Goal: Task Accomplishment & Management: Use online tool/utility

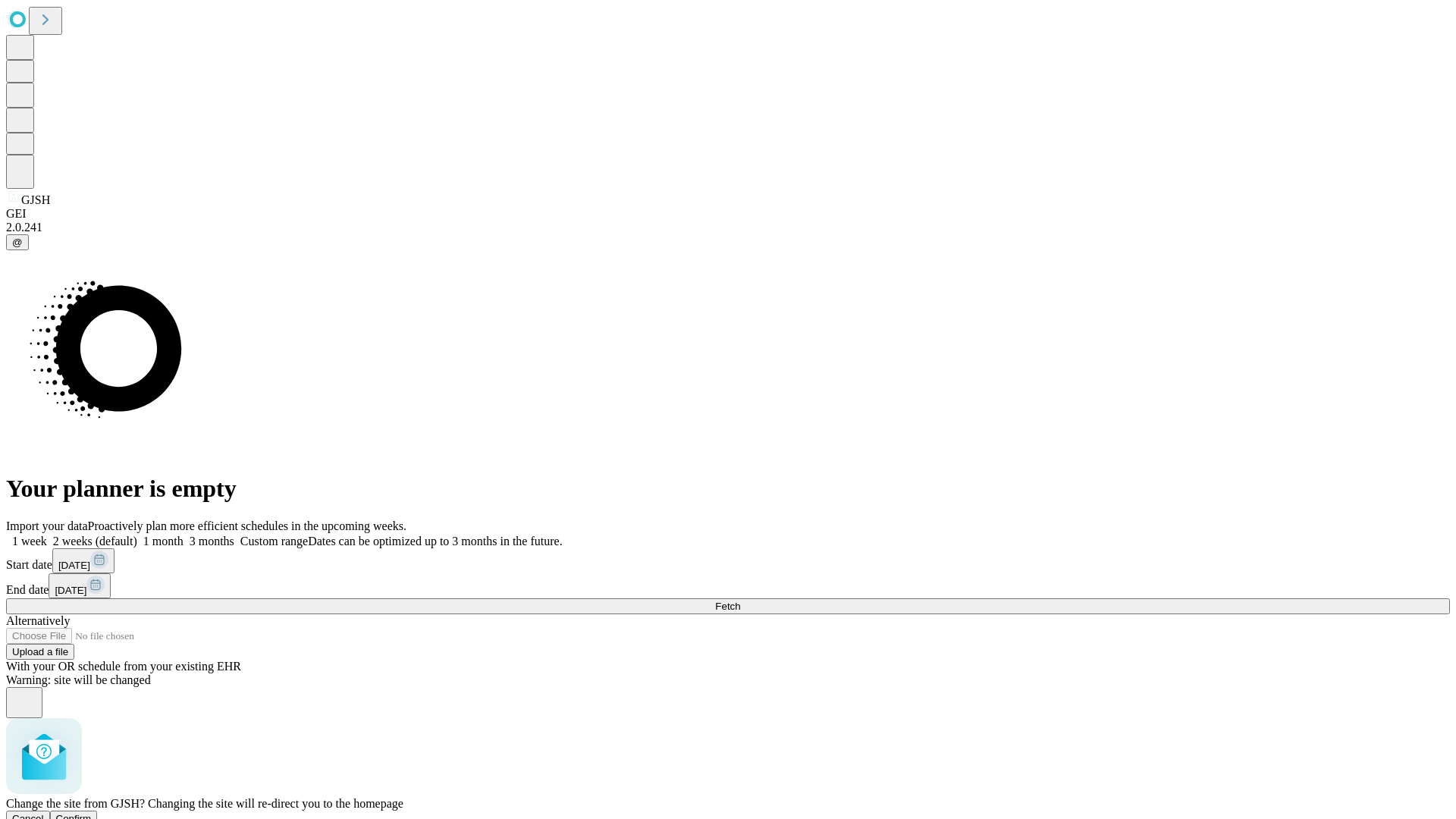
click at [91, 813] on span "Confirm" at bounding box center [74, 818] width 36 height 11
click at [47, 535] on label "1 week" at bounding box center [26, 541] width 41 height 13
click at [740, 601] on span "Fetch" at bounding box center [728, 606] width 25 height 11
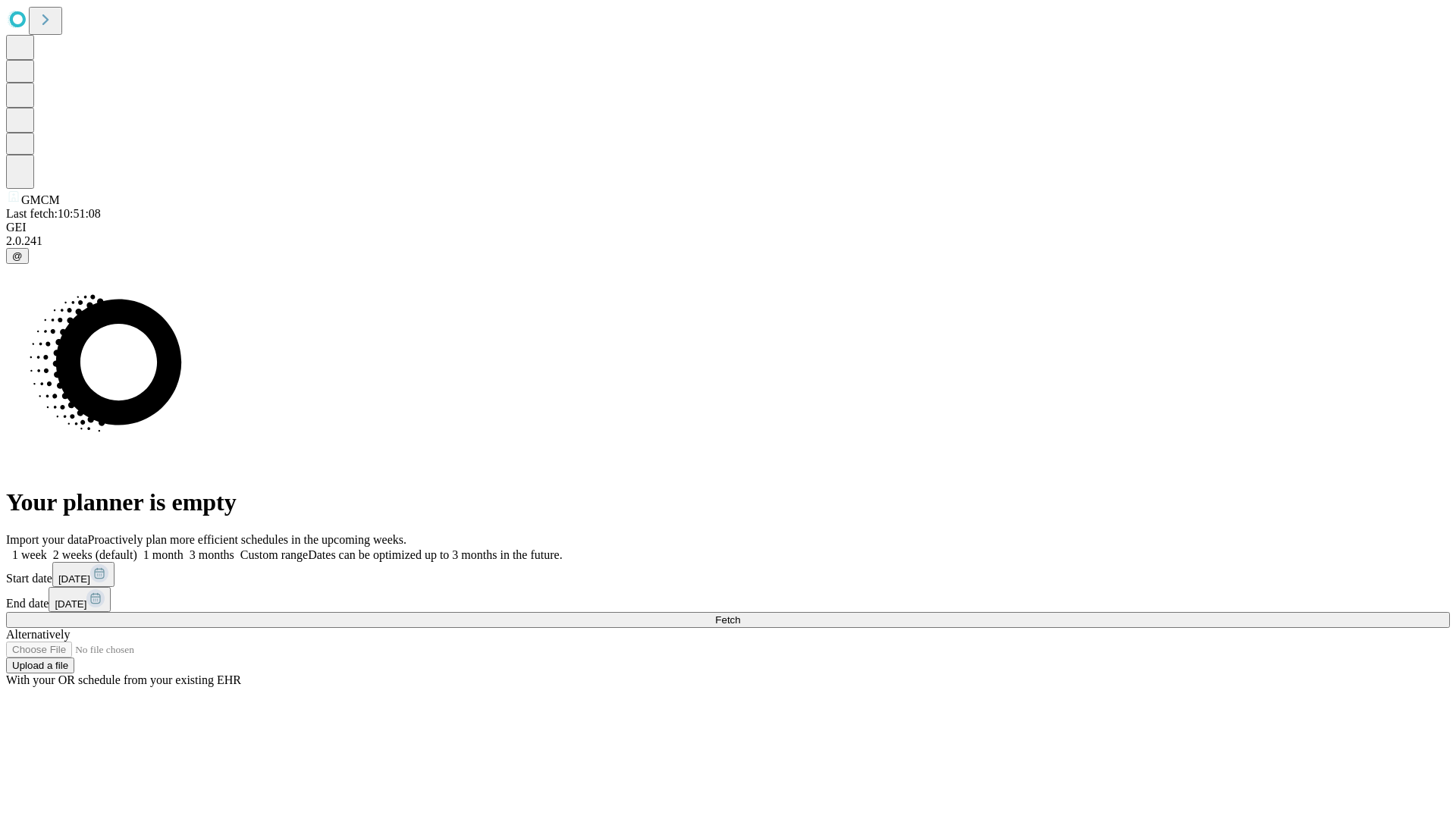
click at [47, 548] on label "1 week" at bounding box center [26, 554] width 41 height 13
click at [740, 614] on span "Fetch" at bounding box center [728, 619] width 25 height 11
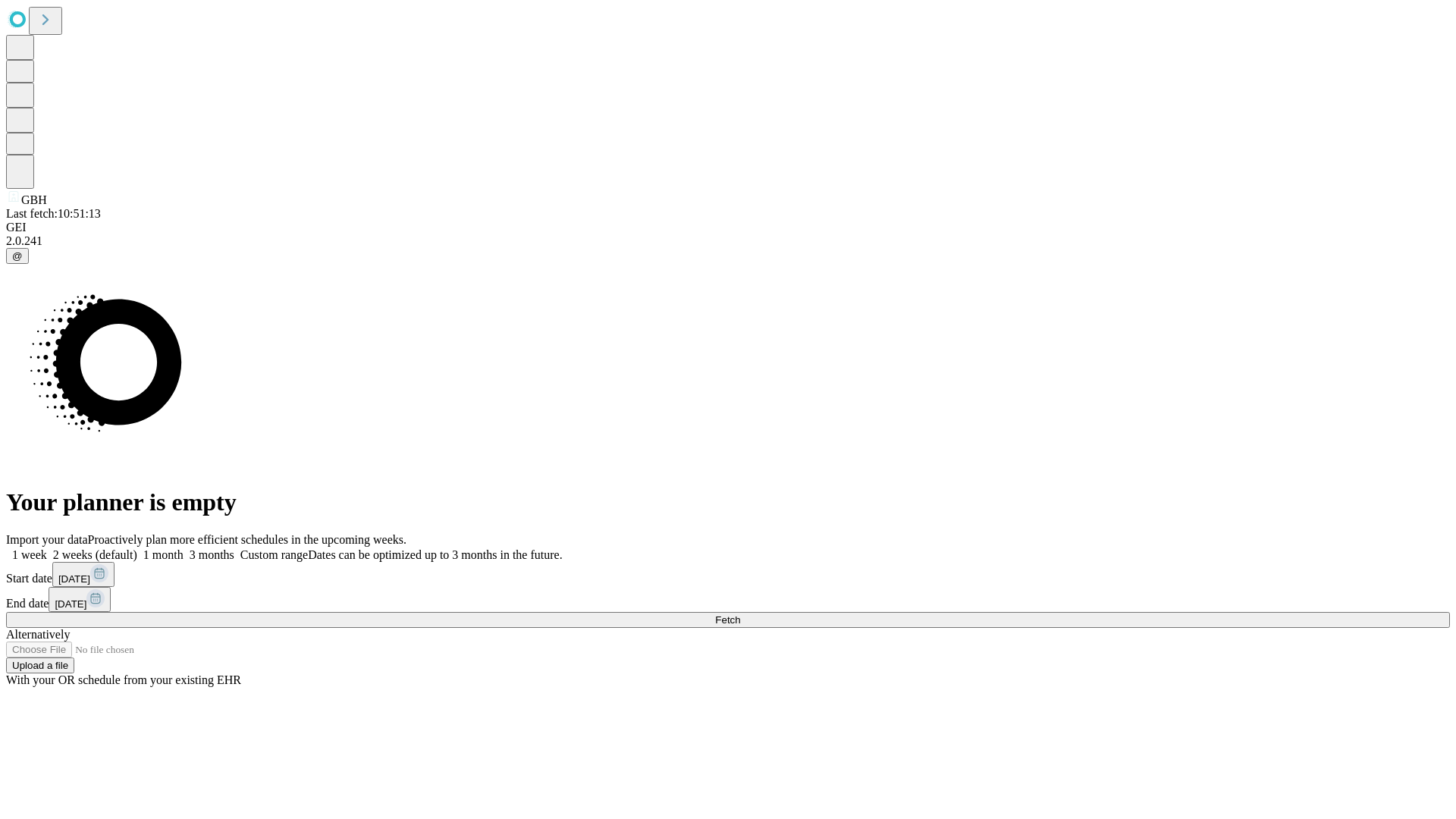
click at [47, 548] on label "1 week" at bounding box center [26, 554] width 41 height 13
click at [740, 614] on span "Fetch" at bounding box center [728, 619] width 25 height 11
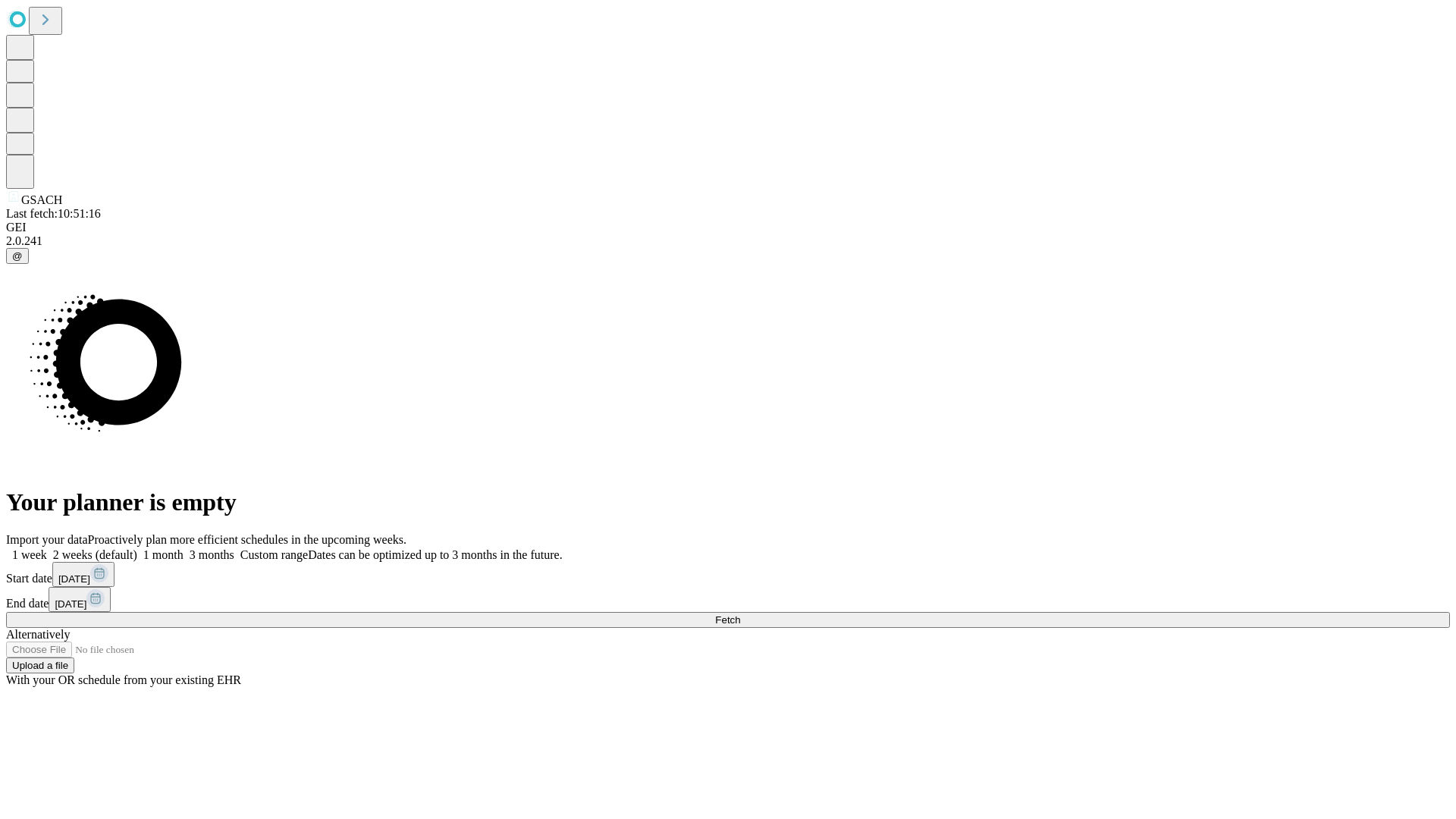
click at [47, 548] on label "1 week" at bounding box center [26, 554] width 41 height 13
click at [740, 614] on span "Fetch" at bounding box center [728, 619] width 25 height 11
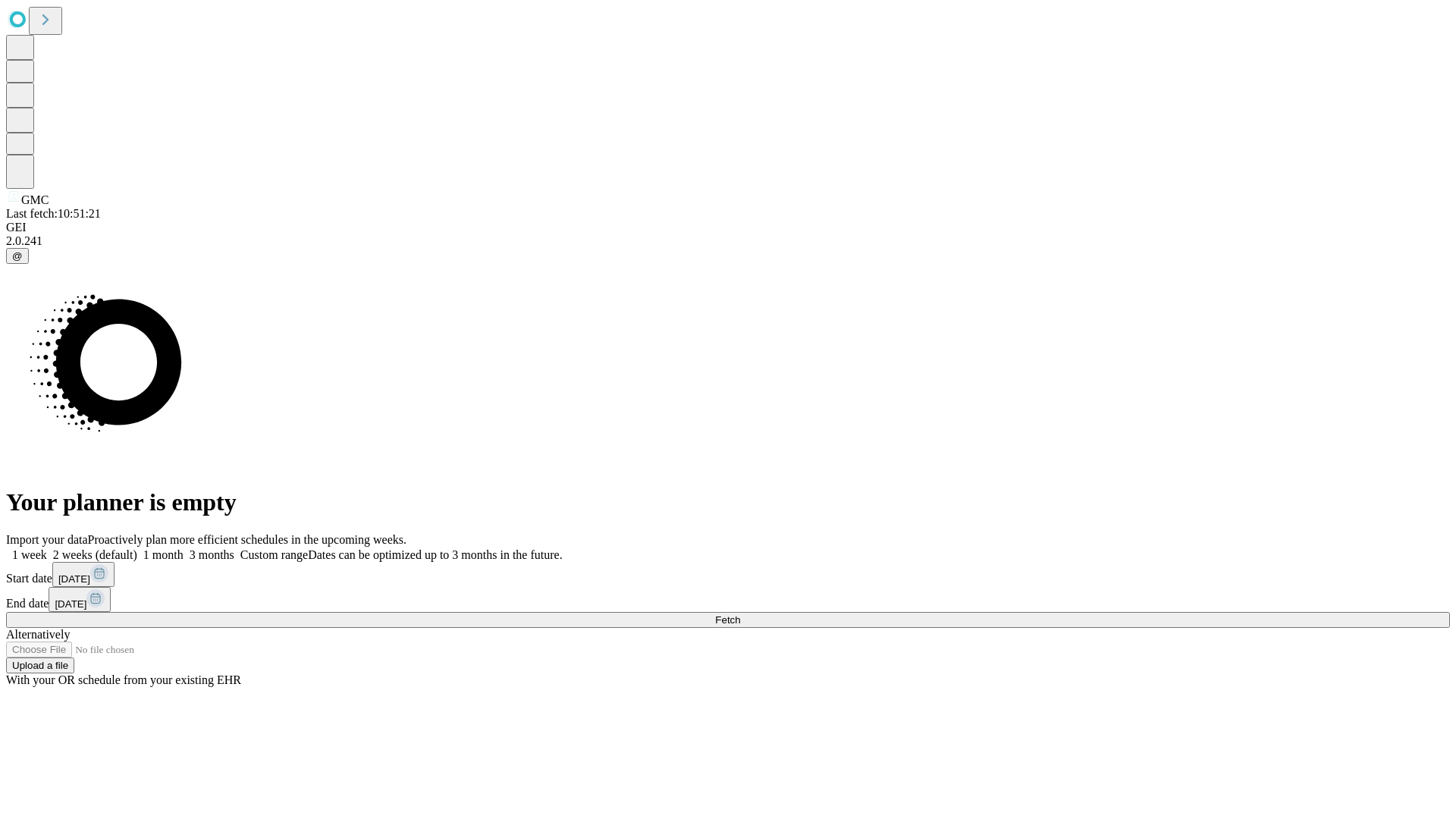
click at [47, 548] on label "1 week" at bounding box center [26, 554] width 41 height 13
click at [740, 614] on span "Fetch" at bounding box center [728, 619] width 25 height 11
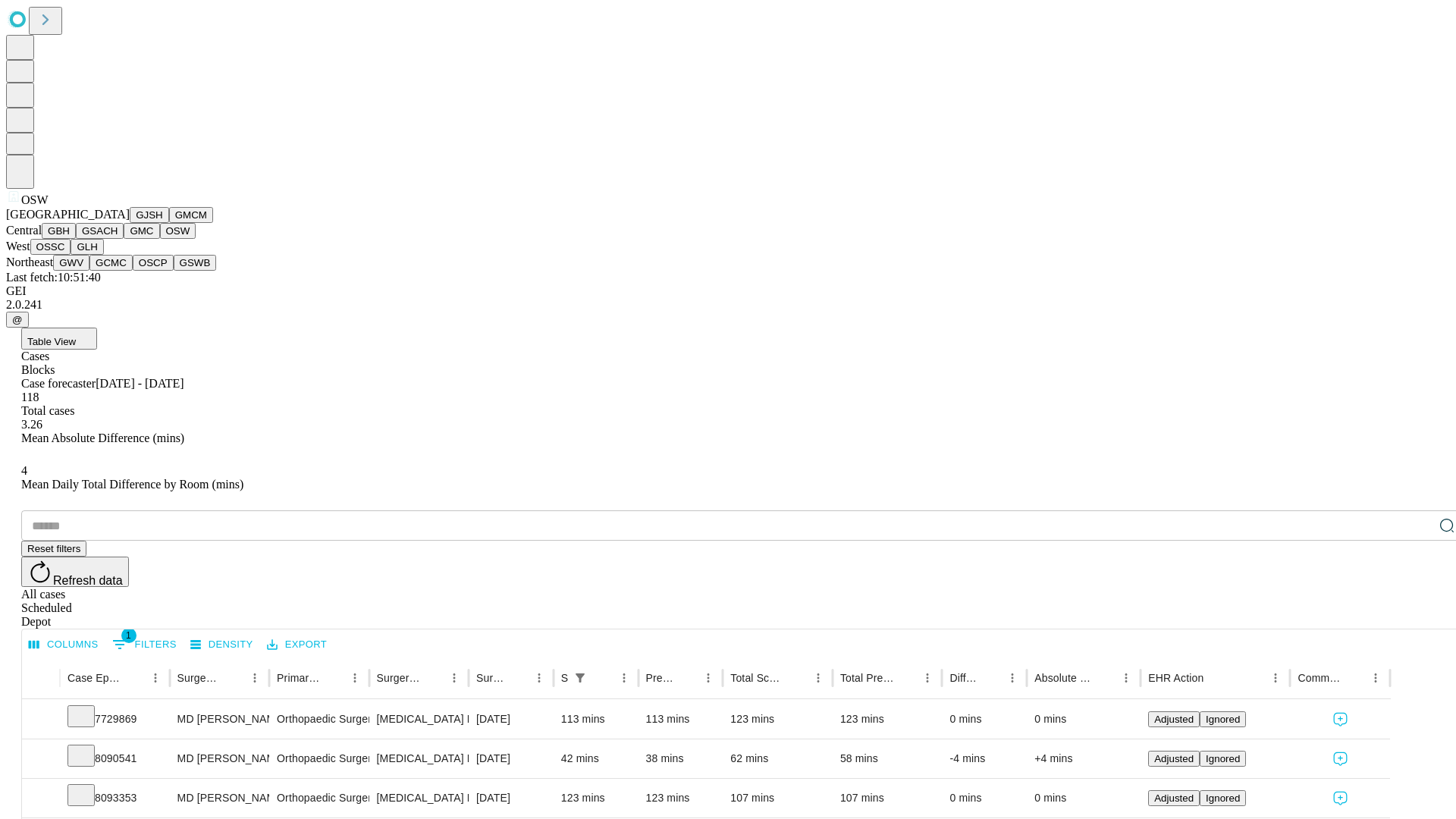
click at [71, 255] on button "OSSC" at bounding box center [51, 246] width 41 height 16
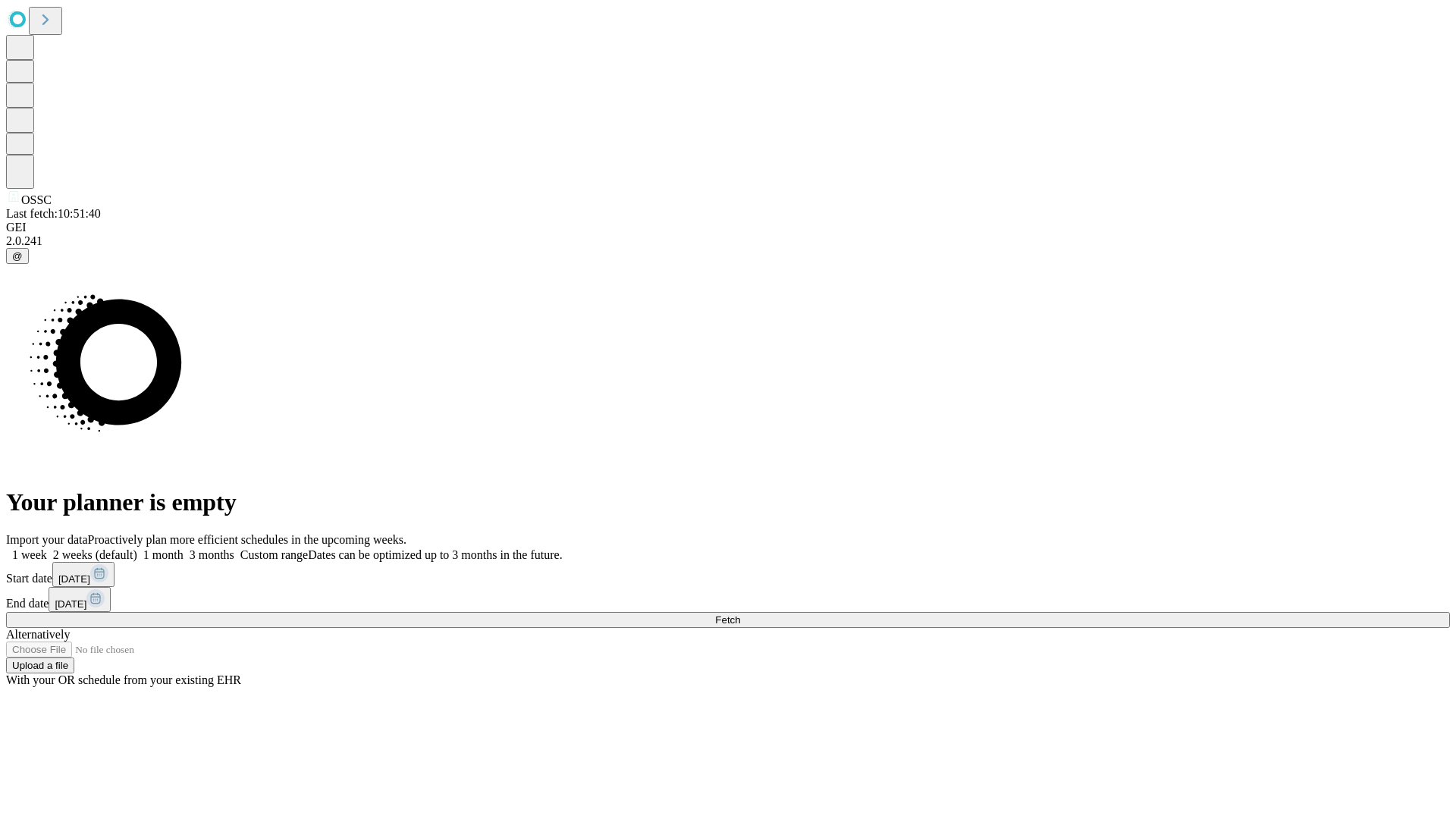
click at [47, 548] on label "1 week" at bounding box center [26, 554] width 41 height 13
click at [740, 614] on span "Fetch" at bounding box center [728, 619] width 25 height 11
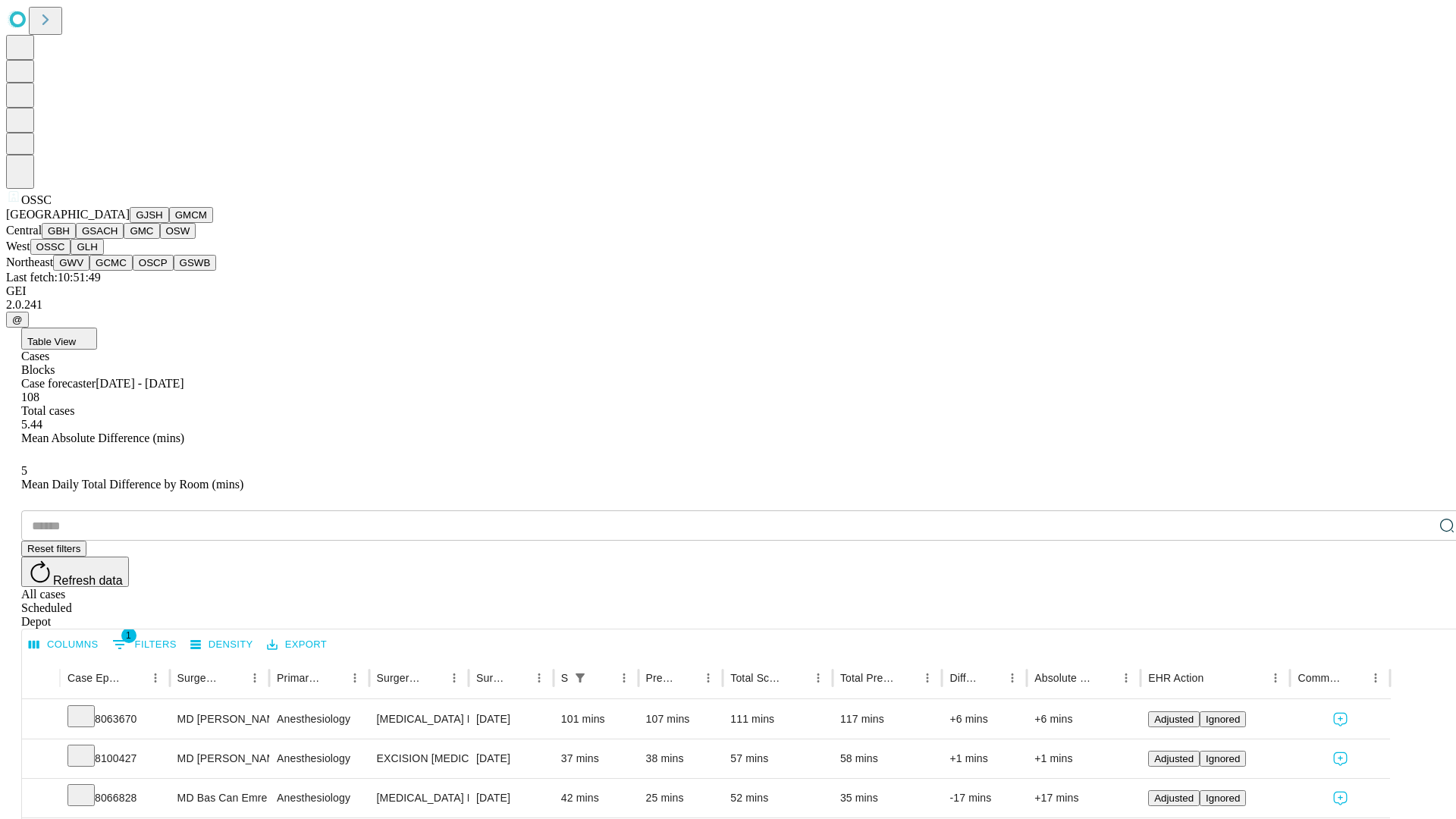
click at [103, 255] on button "GLH" at bounding box center [86, 246] width 33 height 16
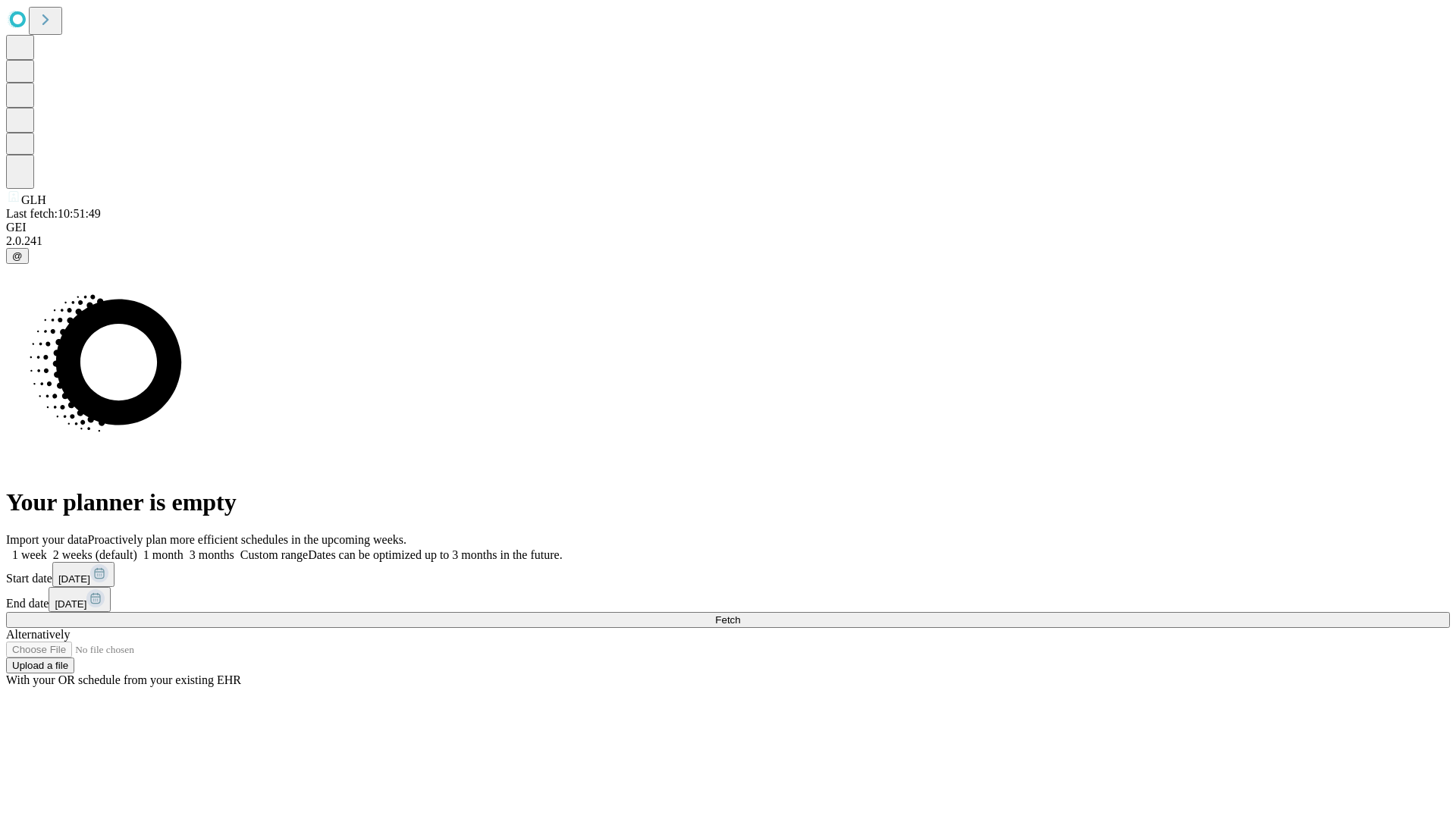
click at [47, 548] on label "1 week" at bounding box center [26, 554] width 41 height 13
click at [740, 614] on span "Fetch" at bounding box center [728, 619] width 25 height 11
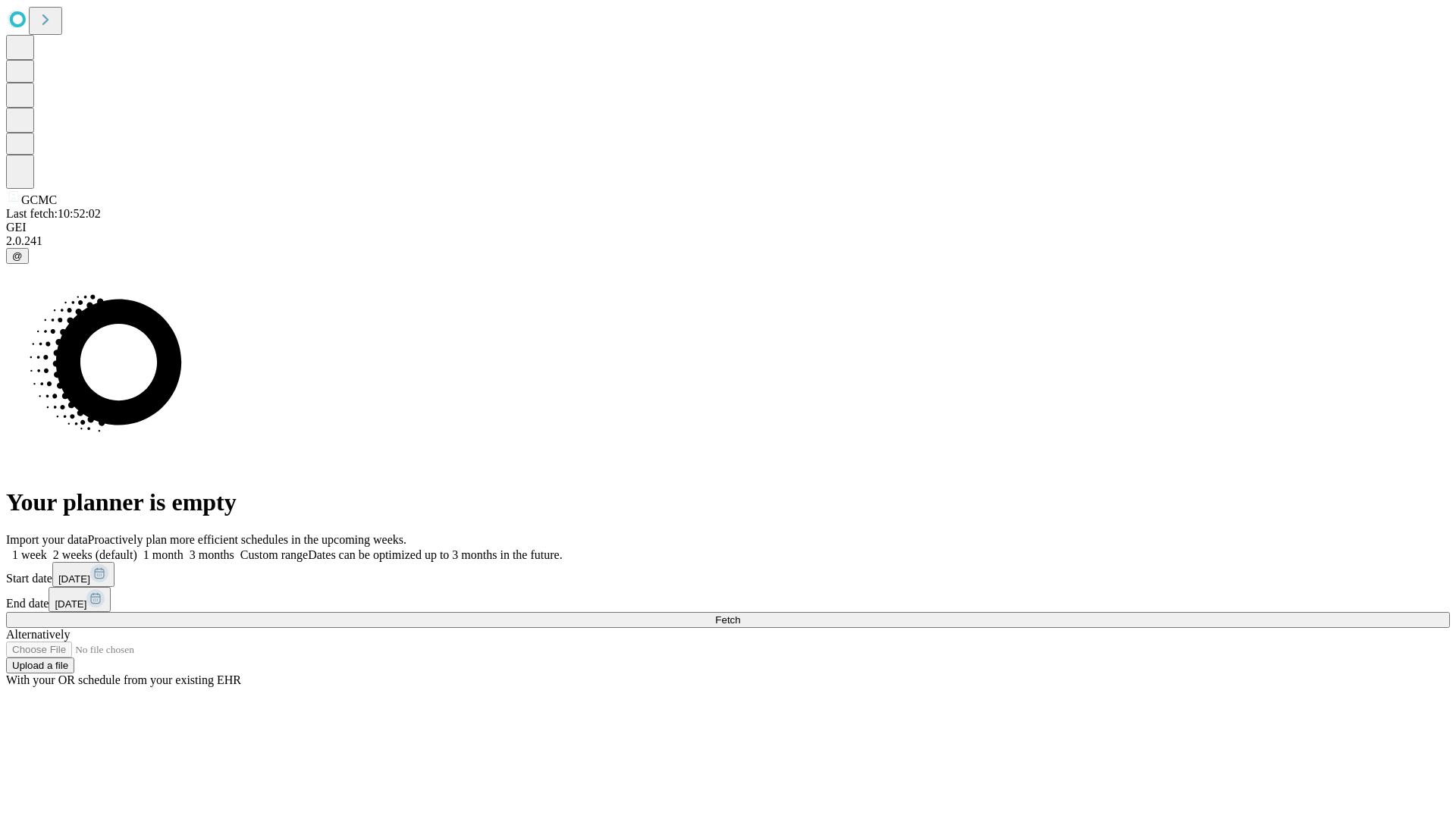
click at [47, 548] on label "1 week" at bounding box center [26, 554] width 41 height 13
click at [740, 614] on span "Fetch" at bounding box center [728, 619] width 25 height 11
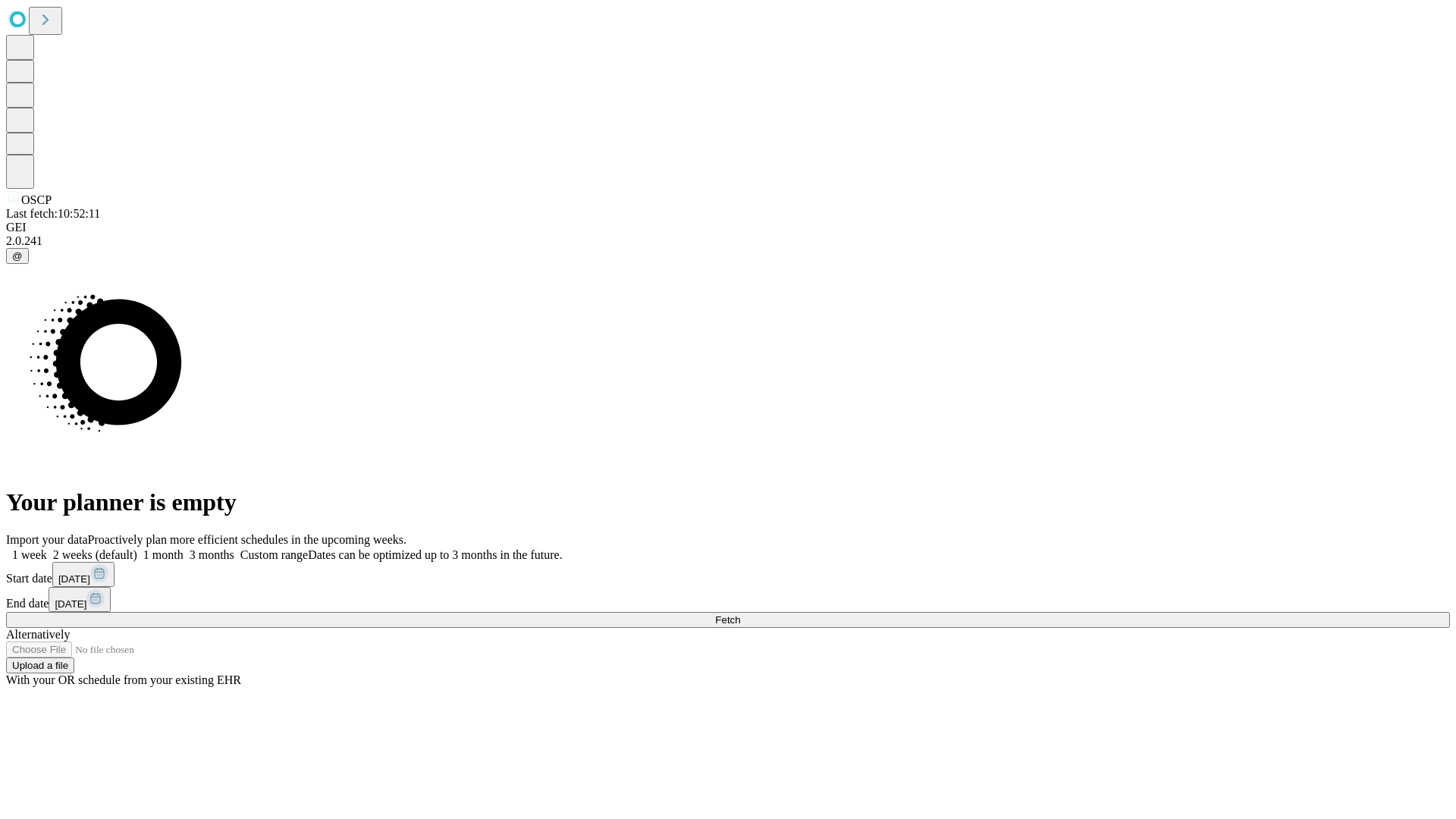
click at [47, 548] on label "1 week" at bounding box center [26, 554] width 41 height 13
click at [740, 614] on span "Fetch" at bounding box center [728, 619] width 25 height 11
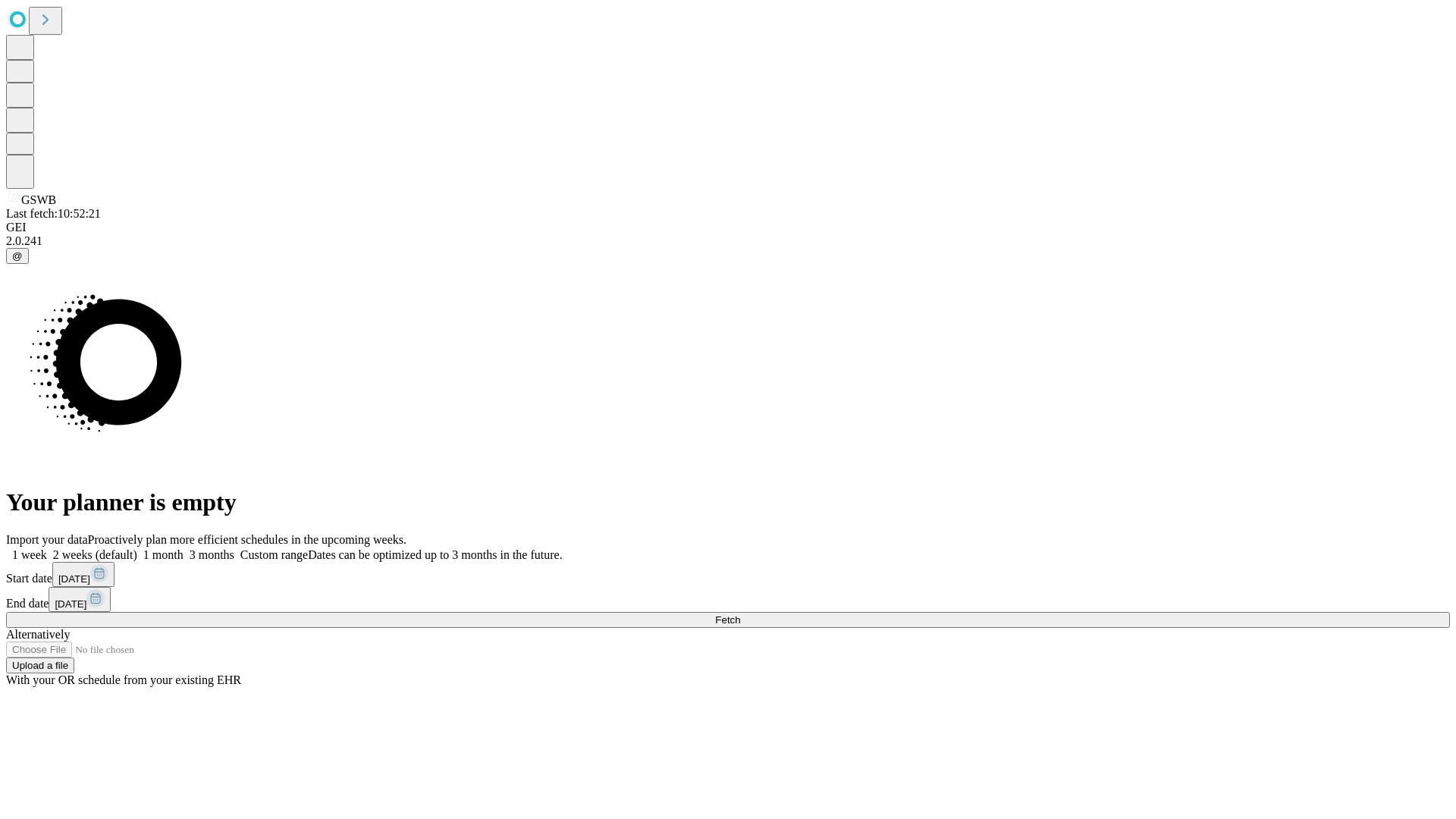
click at [740, 614] on span "Fetch" at bounding box center [728, 619] width 25 height 11
